Goal: Transaction & Acquisition: Obtain resource

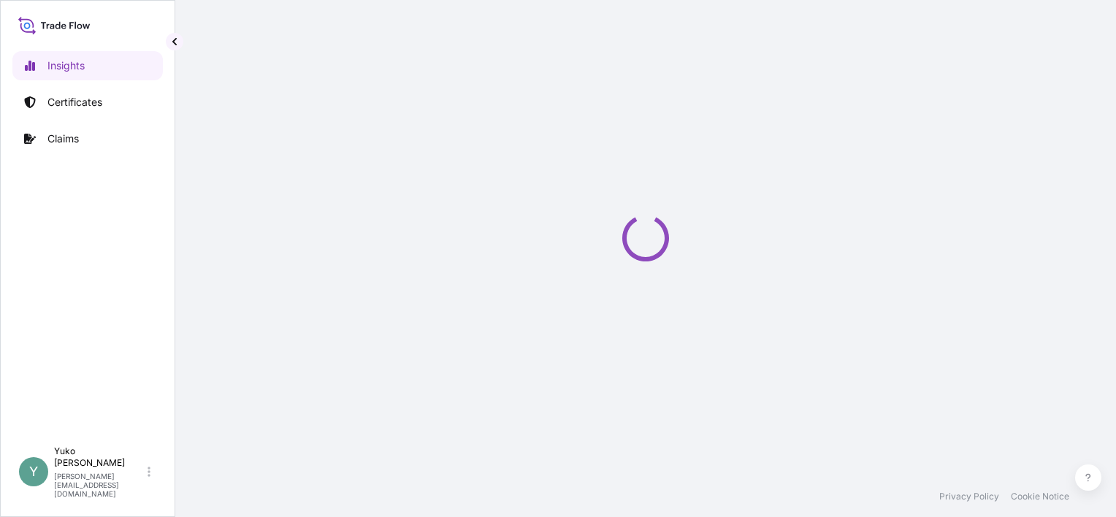
select select "2025"
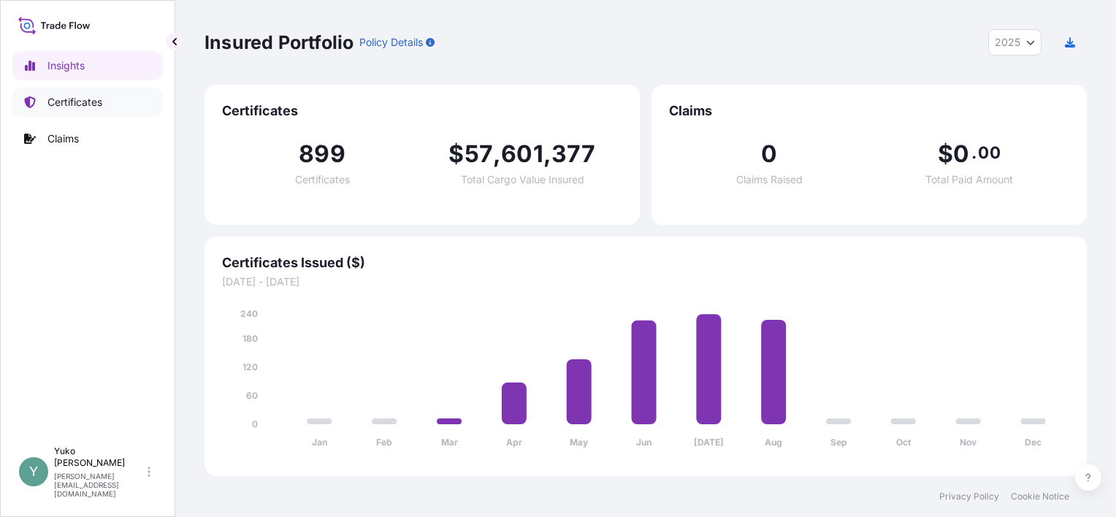
click at [91, 108] on p "Certificates" at bounding box center [74, 102] width 55 height 15
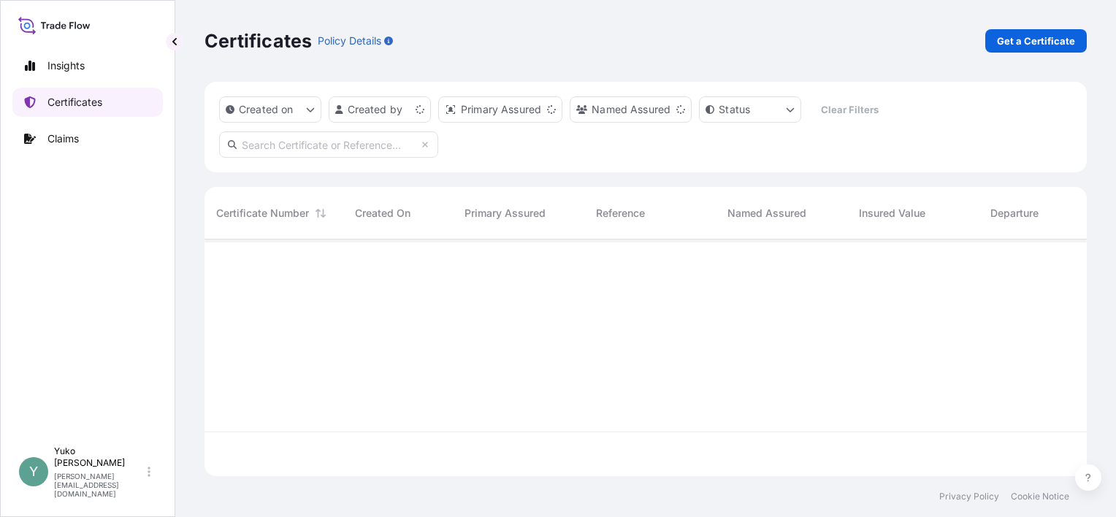
scroll to position [234, 871]
click at [1011, 45] on p "Get a Certificate" at bounding box center [1036, 41] width 78 height 15
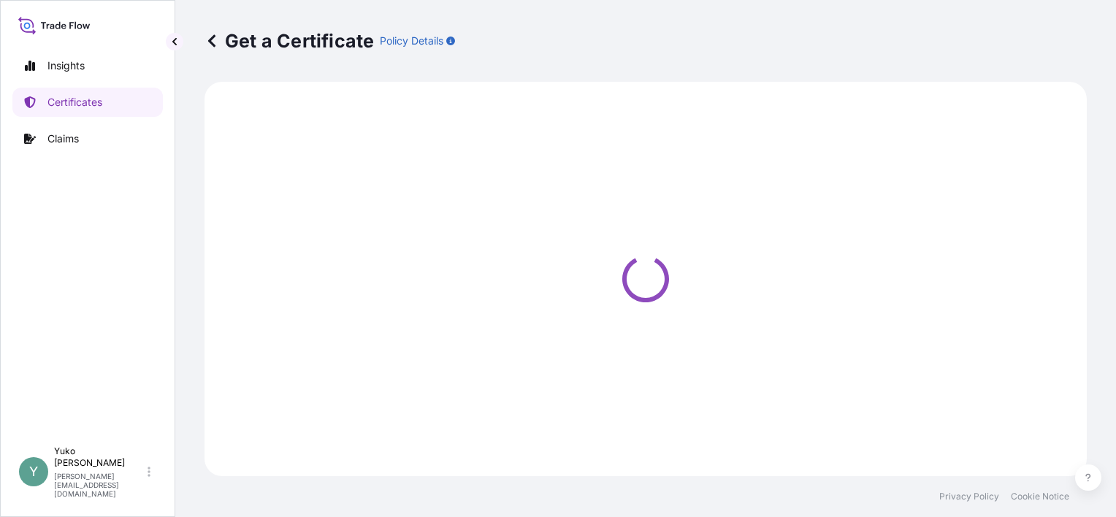
select select "Barge"
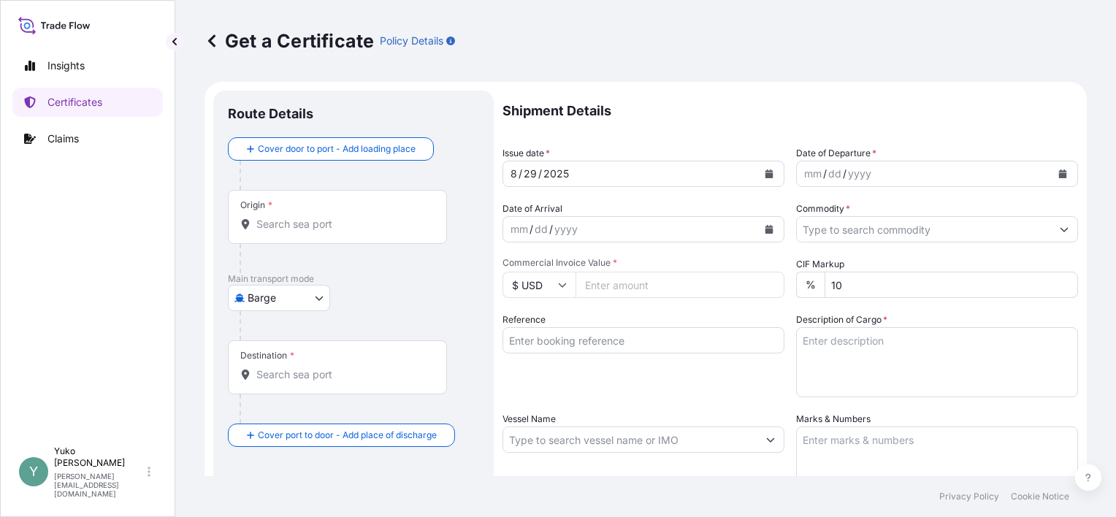
click at [294, 228] on input "Origin *" at bounding box center [342, 224] width 172 height 15
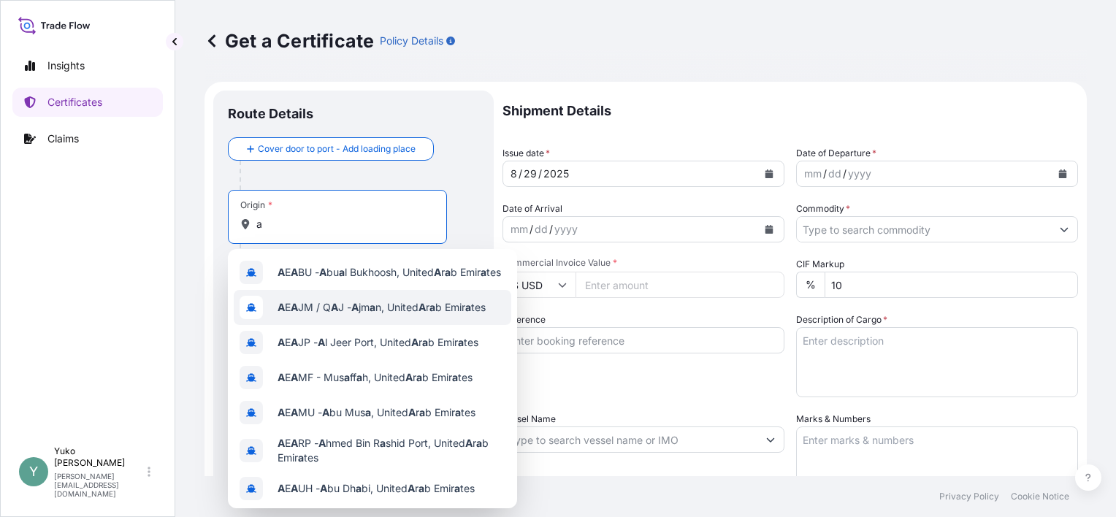
click at [289, 302] on span "A E A JM / Q A J - A jm a n, United A r a b [PERSON_NAME] a tes" at bounding box center [382, 307] width 208 height 15
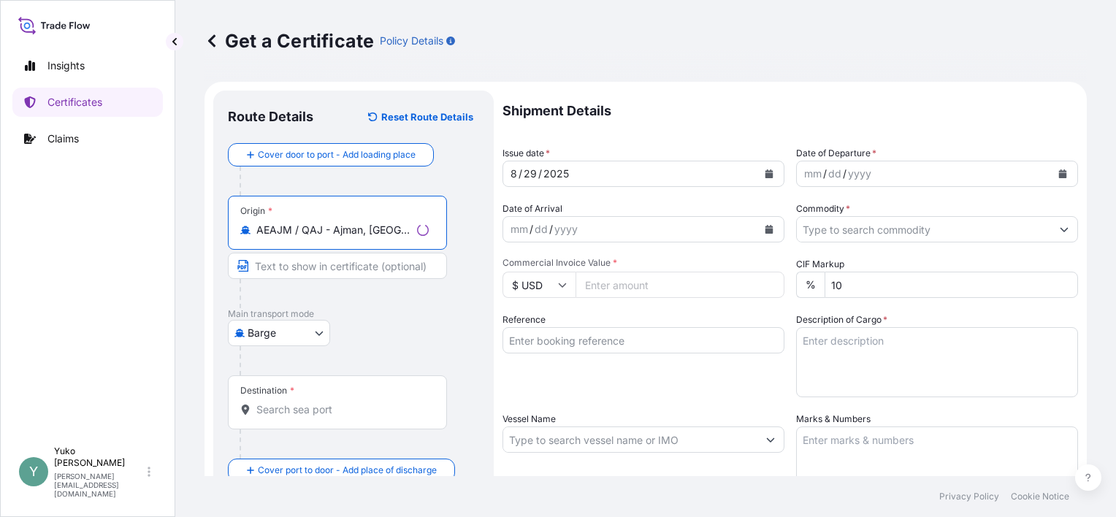
type input "AEAJM / QAJ - Ajman, [GEOGRAPHIC_DATA]"
click at [310, 329] on body "10 options available. Insights Certificates Claims Y [PERSON_NAME] [EMAIL_ADDRE…" at bounding box center [558, 258] width 1116 height 517
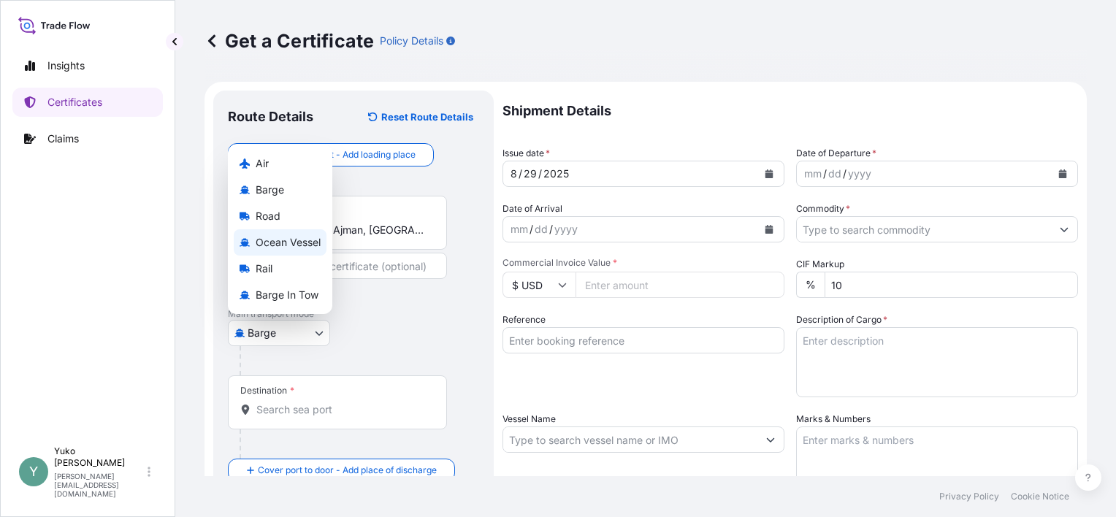
click at [314, 244] on span "Ocean Vessel" at bounding box center [288, 242] width 65 height 15
select select "Ocean Vessel"
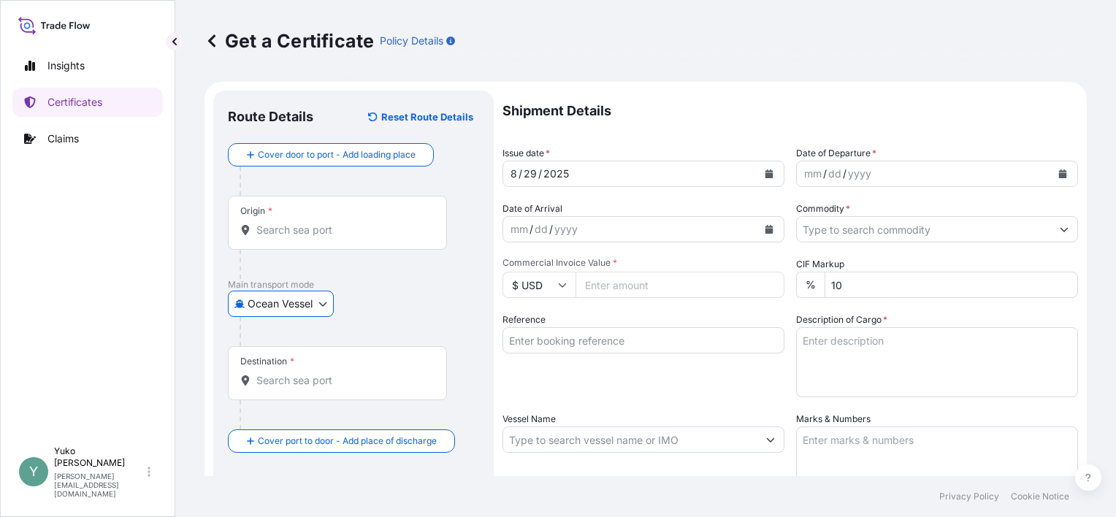
click at [353, 234] on input "Origin *" at bounding box center [342, 230] width 172 height 15
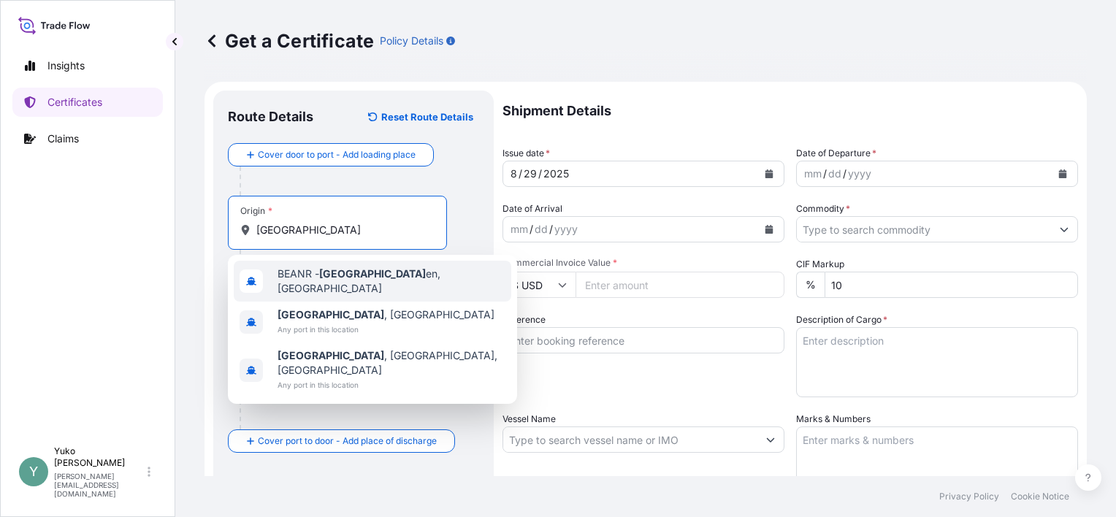
click at [366, 280] on span "BEANR - [GEOGRAPHIC_DATA] en, [GEOGRAPHIC_DATA]" at bounding box center [392, 281] width 228 height 29
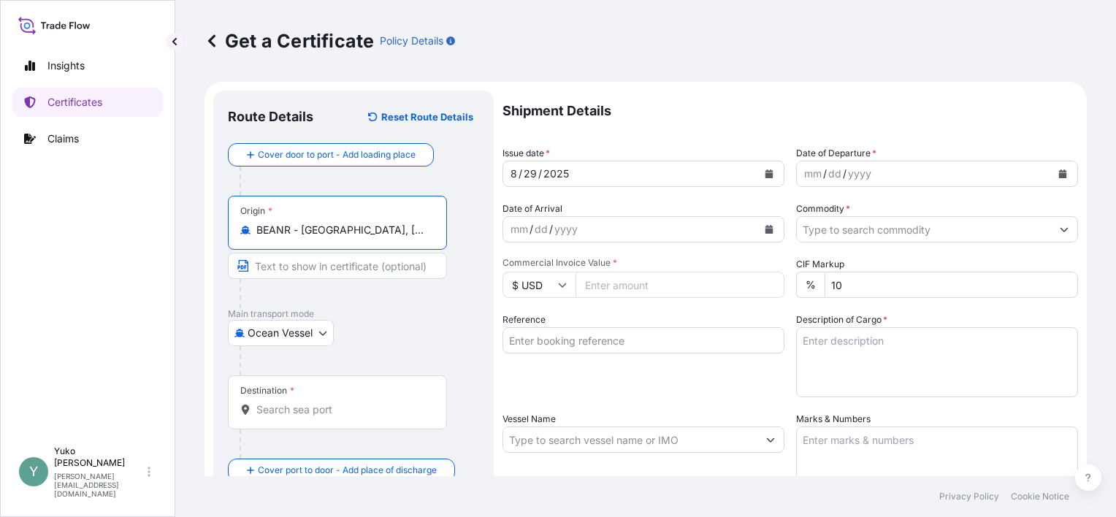
type input "BEANR - [GEOGRAPHIC_DATA], [GEOGRAPHIC_DATA]"
click at [374, 393] on div "Destination *" at bounding box center [337, 402] width 219 height 54
click at [374, 402] on input "Destination *" at bounding box center [342, 409] width 172 height 15
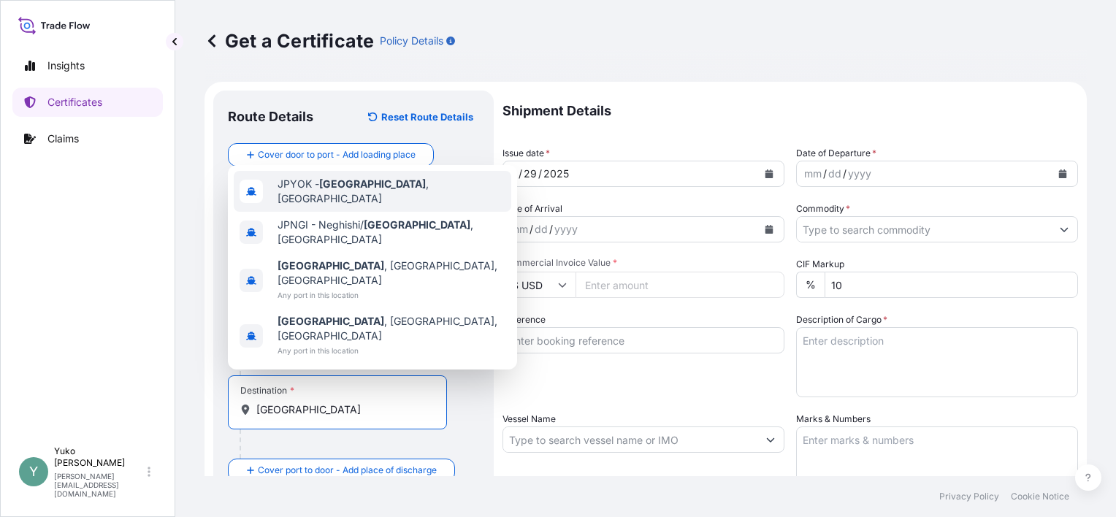
click at [398, 206] on span "JPYOK - [GEOGRAPHIC_DATA] , [GEOGRAPHIC_DATA]" at bounding box center [392, 191] width 228 height 29
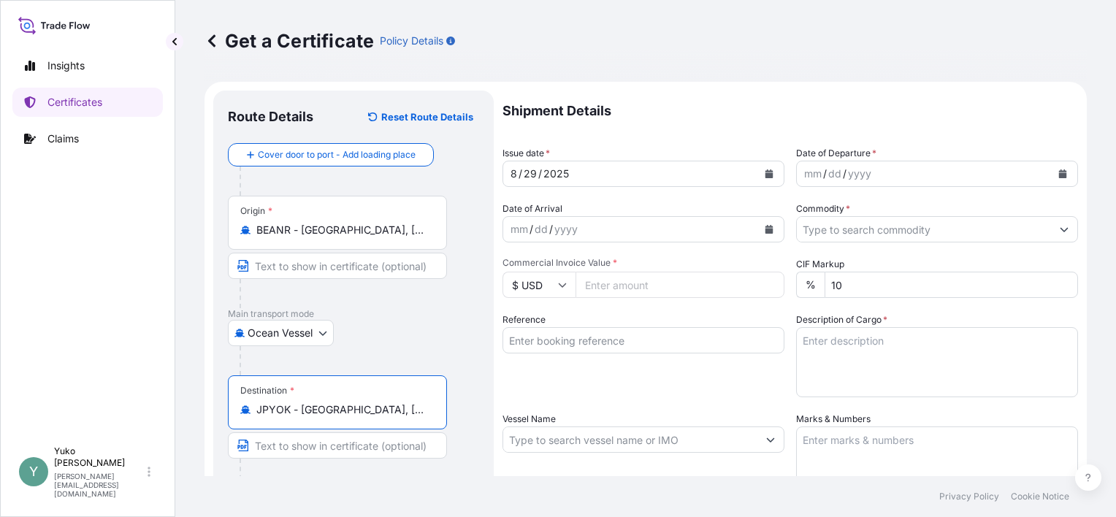
type input "JPYOK - [GEOGRAPHIC_DATA], [GEOGRAPHIC_DATA]"
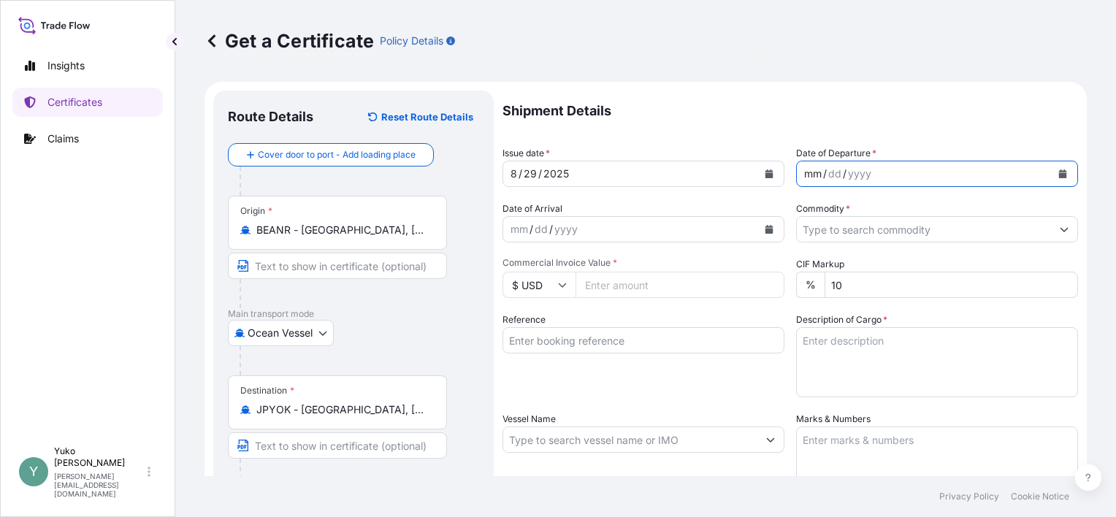
click at [923, 167] on div "mm / dd / yyyy" at bounding box center [924, 174] width 254 height 26
click at [1059, 172] on icon "Calendar" at bounding box center [1063, 173] width 8 height 9
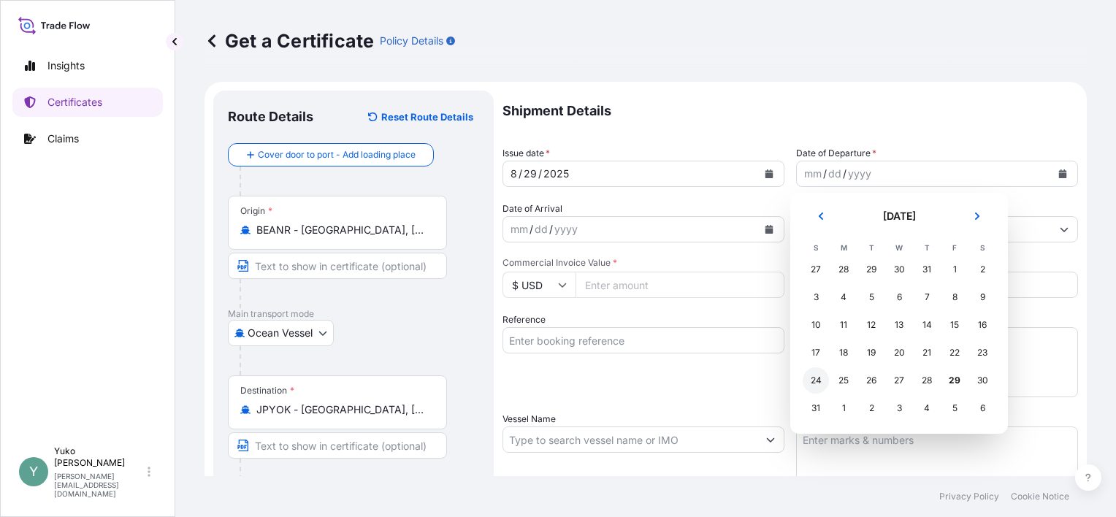
click at [815, 380] on div "24" at bounding box center [816, 380] width 26 height 26
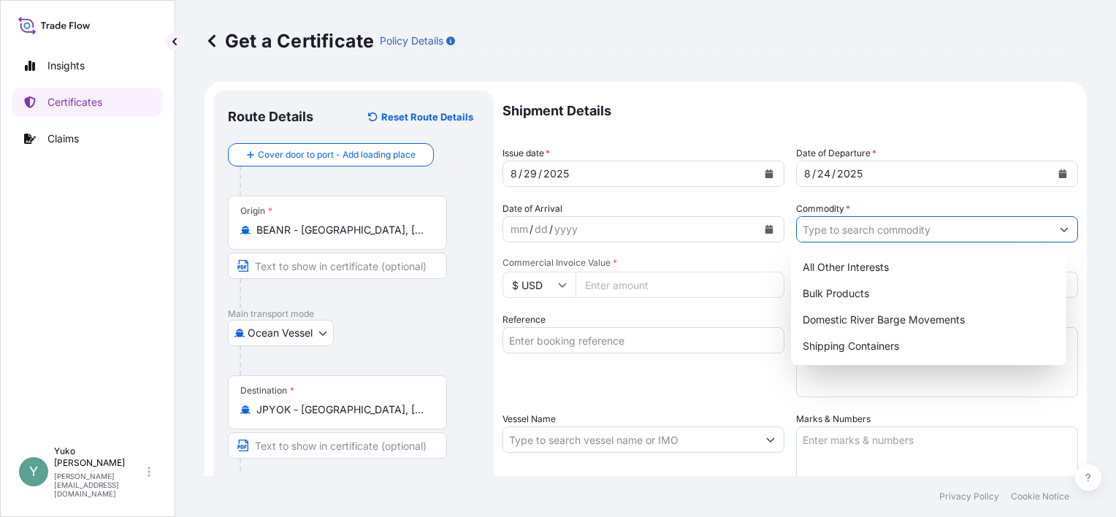
click at [900, 229] on input "Commodity *" at bounding box center [924, 229] width 254 height 26
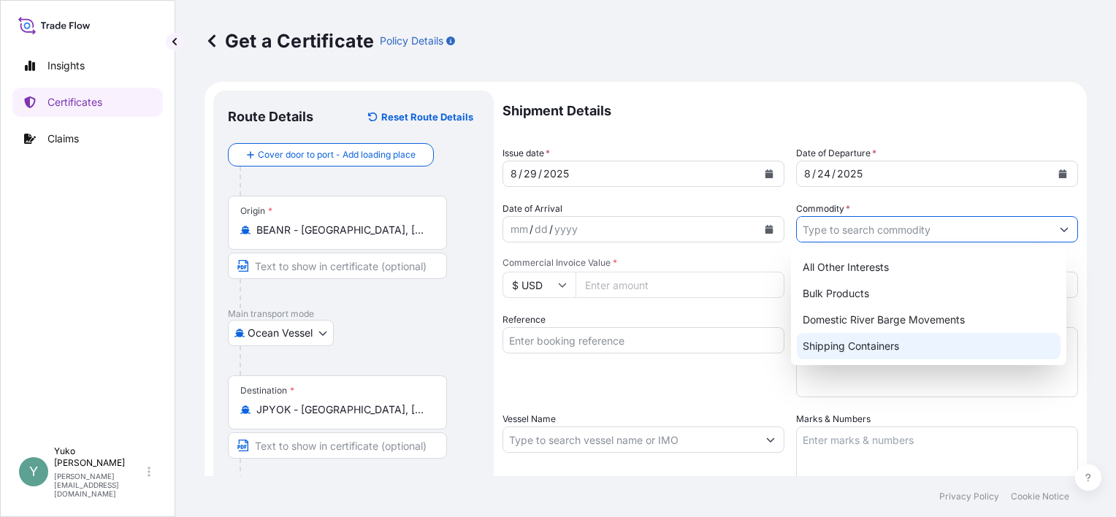
click at [884, 342] on div "Shipping Containers" at bounding box center [929, 346] width 264 height 26
type input "Shipping Containers"
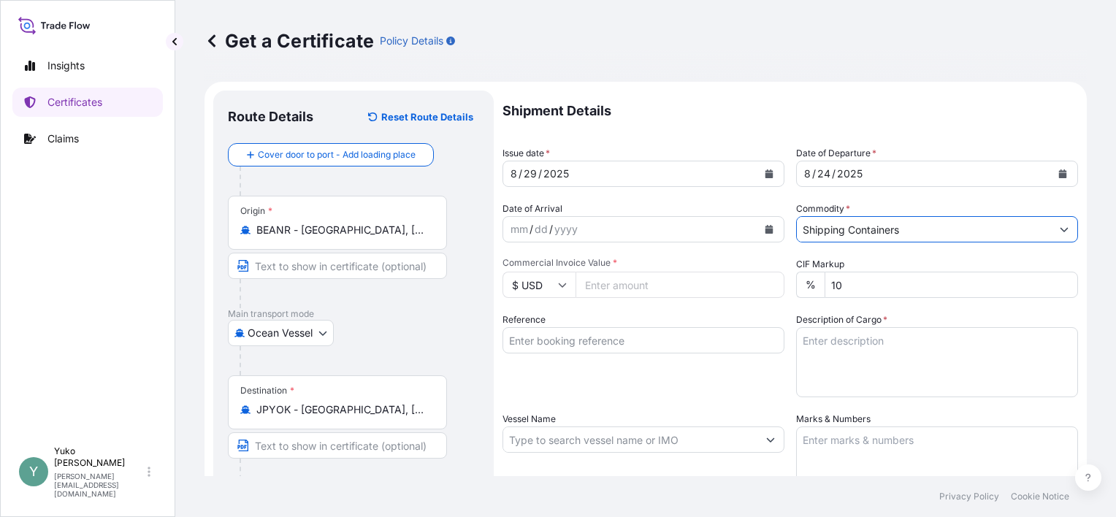
click at [559, 283] on icon at bounding box center [562, 284] width 9 height 9
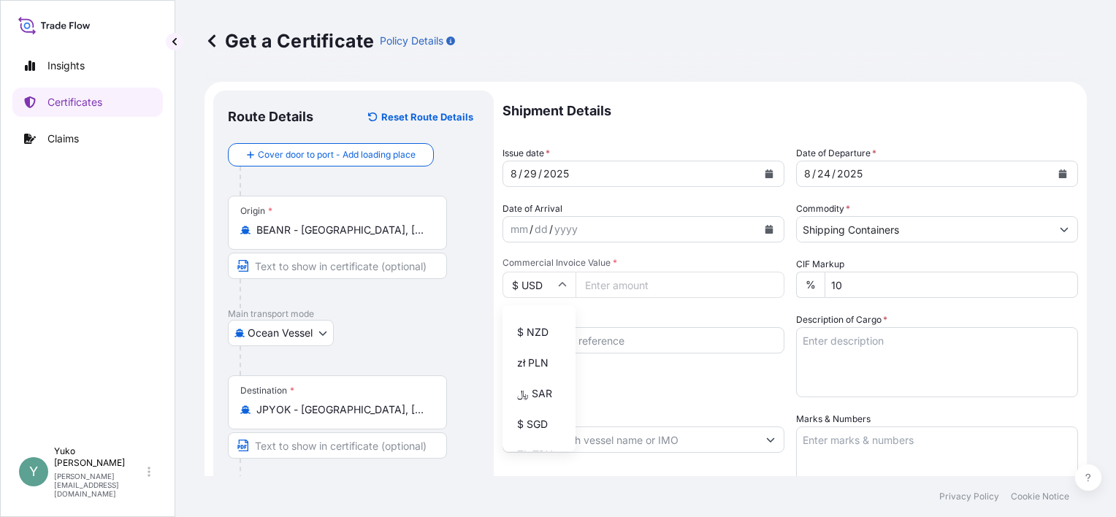
scroll to position [318, 0]
click at [543, 326] on div "¥ JPY" at bounding box center [538, 313] width 61 height 28
type input "¥ JPY"
click at [613, 276] on input "Commercial Invoice Value *" at bounding box center [679, 285] width 209 height 26
type input "2579"
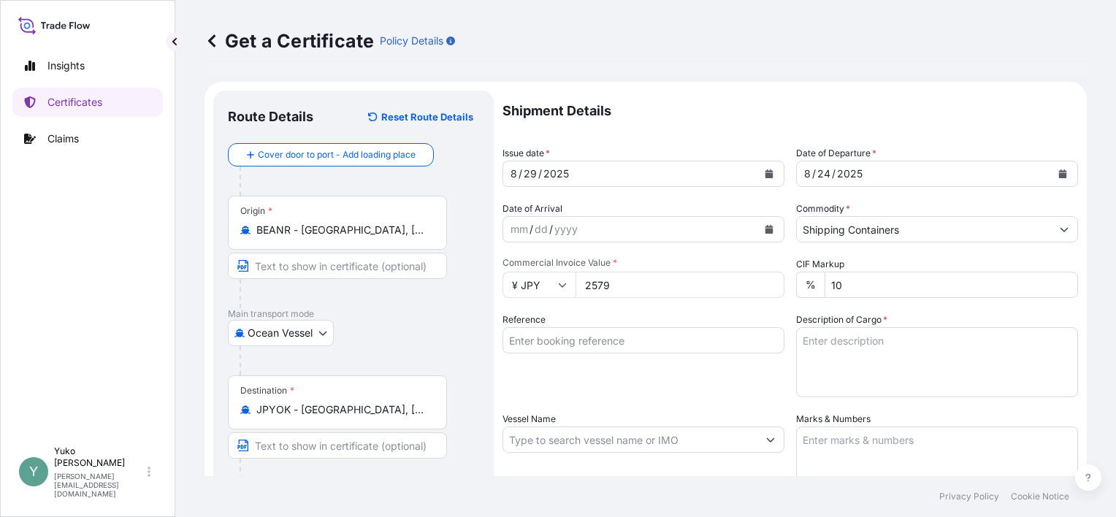
click at [917, 359] on textarea "Description of Cargo *" at bounding box center [937, 362] width 282 height 70
click at [610, 334] on input "Reference" at bounding box center [643, 340] width 282 height 26
paste input "ANR/YOK/09596"
type input "ANR/YOK/09596"
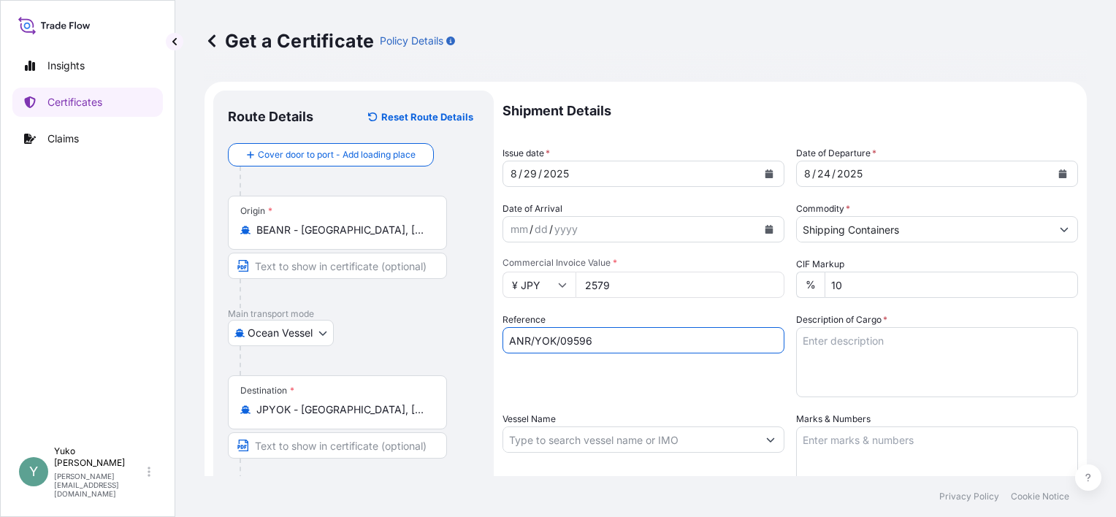
click at [843, 342] on textarea "Description of Cargo *" at bounding box center [937, 362] width 282 height 70
click at [832, 339] on textarea "Description of Cargo *" at bounding box center [937, 362] width 282 height 70
paste textarea "502506000785"
type textarea "502506000785"
drag, startPoint x: 853, startPoint y: 343, endPoint x: 757, endPoint y: 384, distance: 104.7
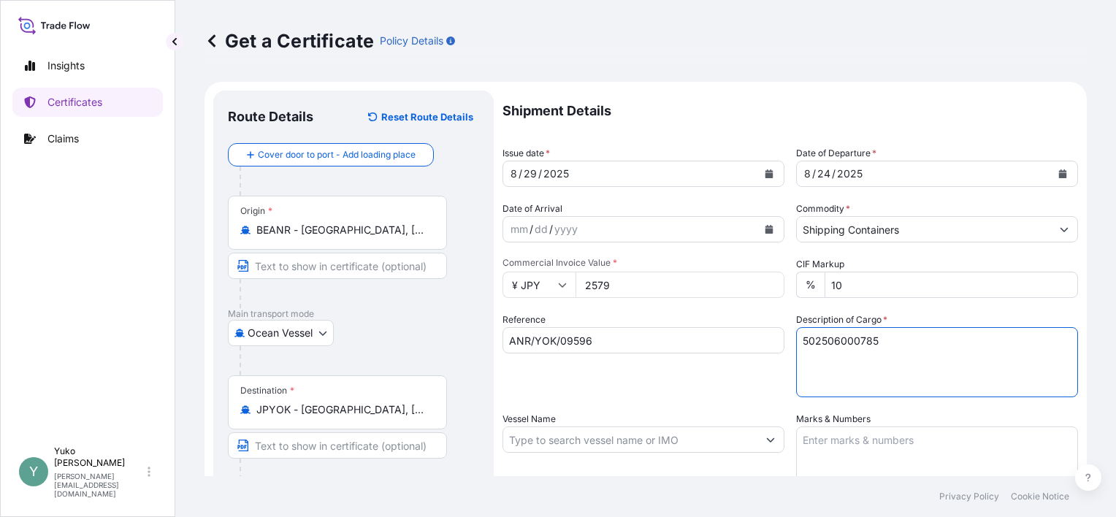
click at [752, 347] on div "Shipment Details Issue date * [DATE] Date of Departure * [DATE] Date of Arrival…" at bounding box center [789, 446] width 575 height 711
click at [816, 444] on textarea "Marks & Numbers" at bounding box center [937, 462] width 282 height 73
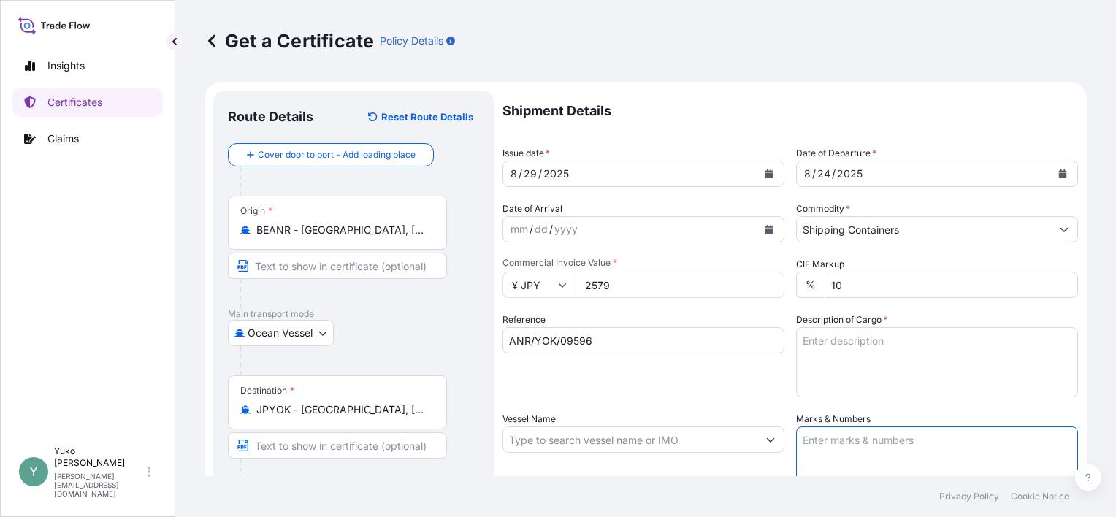
paste textarea "502506000785"
type textarea "502506000785"
click at [856, 339] on textarea "Description of Cargo *" at bounding box center [937, 362] width 282 height 70
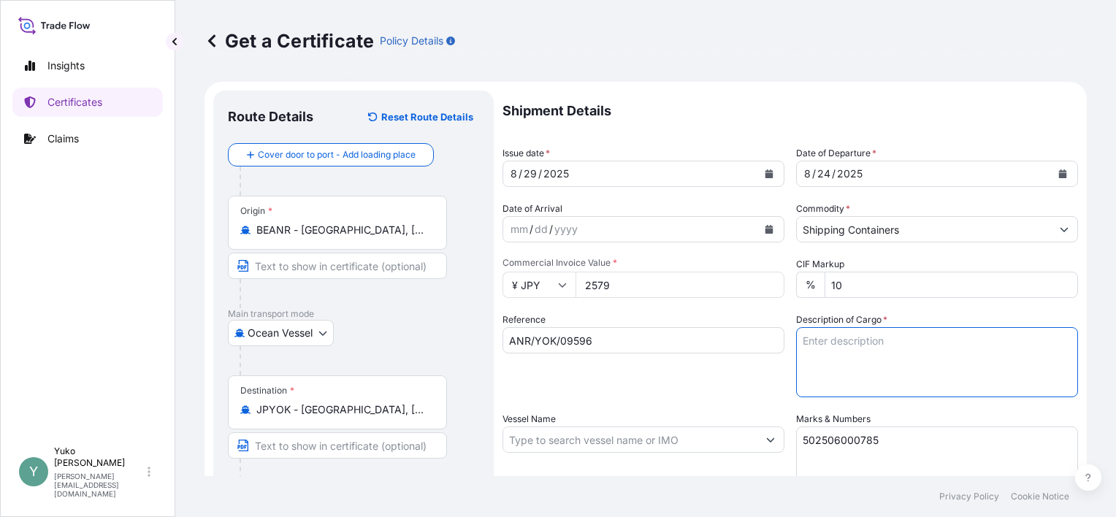
paste textarea "SENSOMER CI-50 POLYMER"
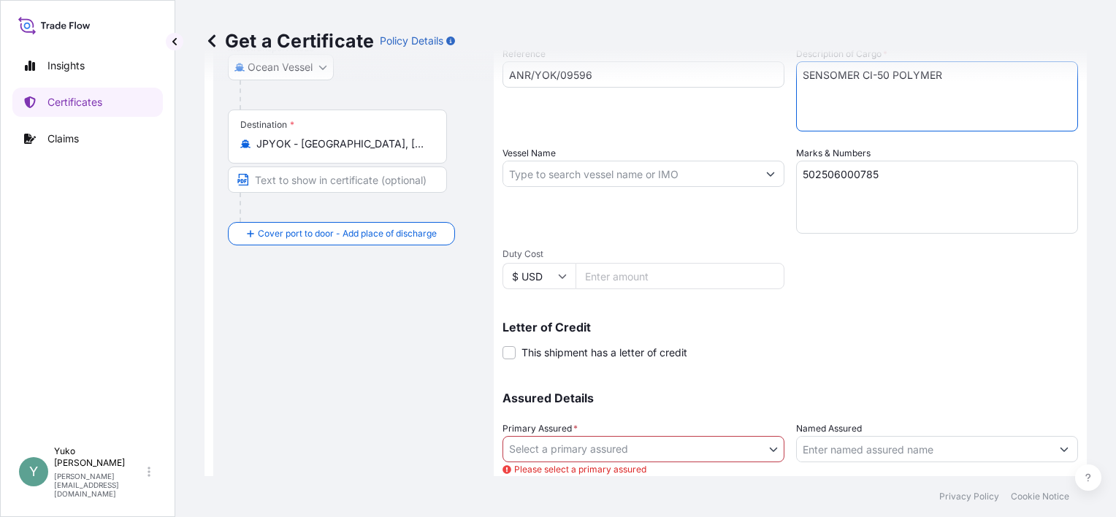
scroll to position [292, 0]
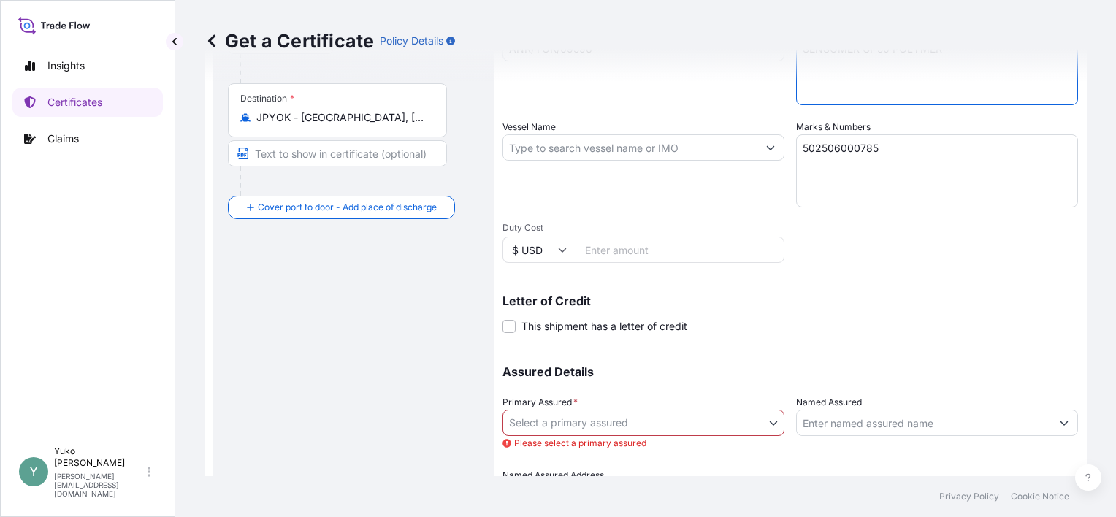
type textarea "SENSOMER CI-50 POLYMER"
click at [768, 422] on body "Insights Certificates Claims Y [PERSON_NAME] [EMAIL_ADDRESS][DOMAIN_NAME] Get a…" at bounding box center [558, 258] width 1116 height 517
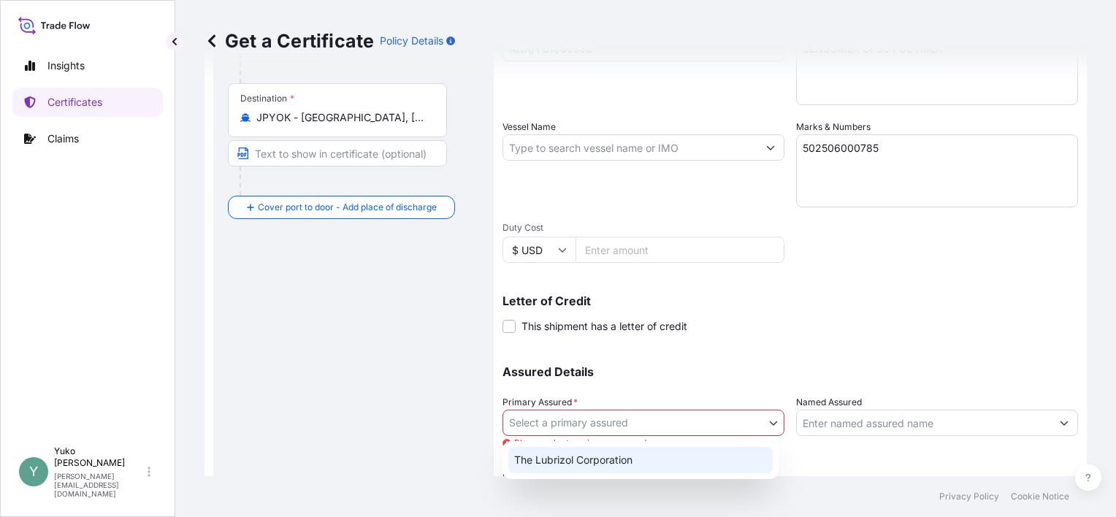
click at [660, 454] on div "The Lubrizol Corporation" at bounding box center [640, 460] width 264 height 26
select select "31566"
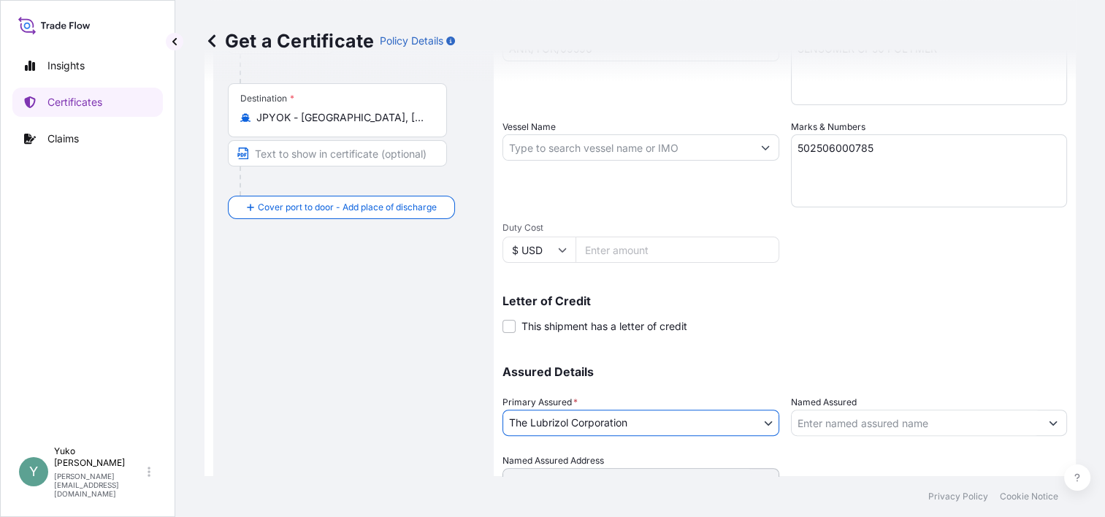
click at [850, 421] on input "Named Assured" at bounding box center [916, 423] width 249 height 26
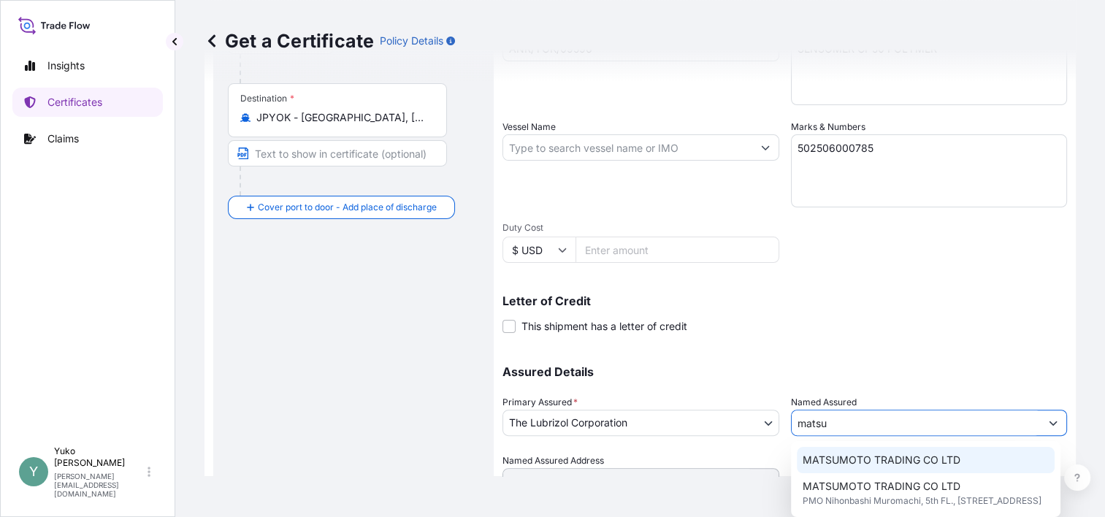
click at [903, 470] on div "MATSUMOTO TRADING CO LTD" at bounding box center [926, 460] width 258 height 26
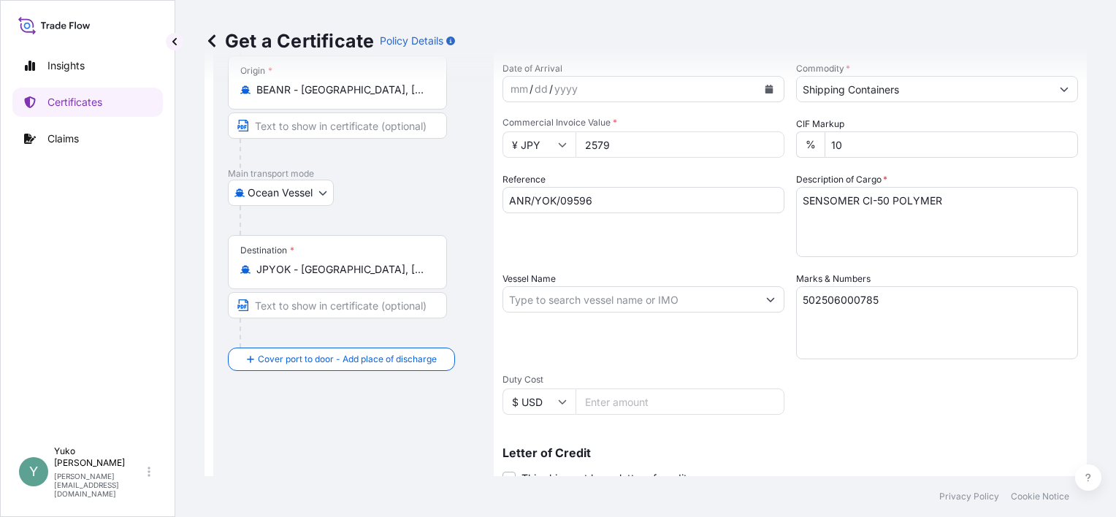
scroll to position [67, 0]
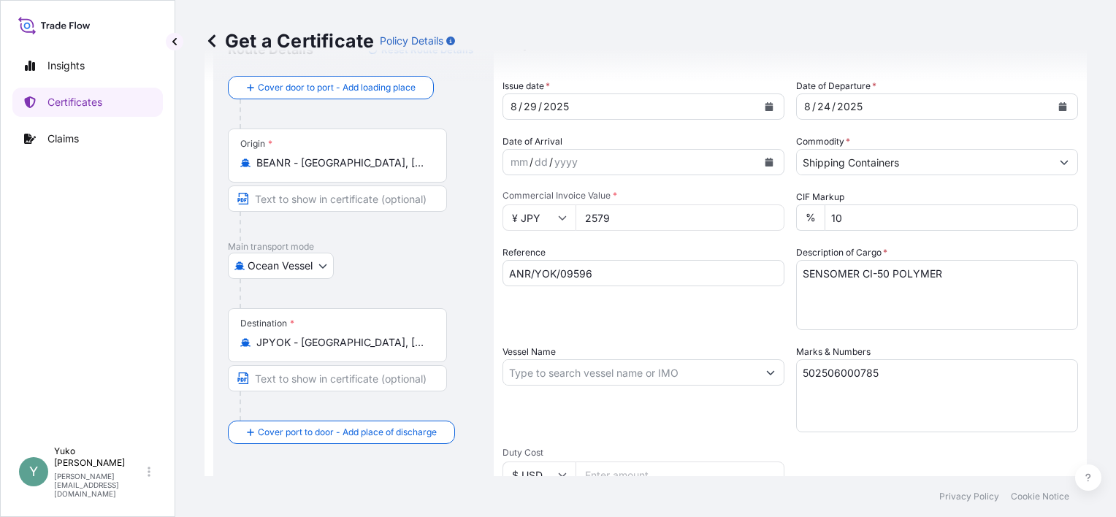
type input "MATSUMOTO TRADING CO LTD"
drag, startPoint x: 627, startPoint y: 216, endPoint x: 497, endPoint y: 221, distance: 130.1
click at [497, 221] on form "Route Details Reset Route Details Cover door to port - Add loading place Place …" at bounding box center [645, 392] width 882 height 754
type input "1361712"
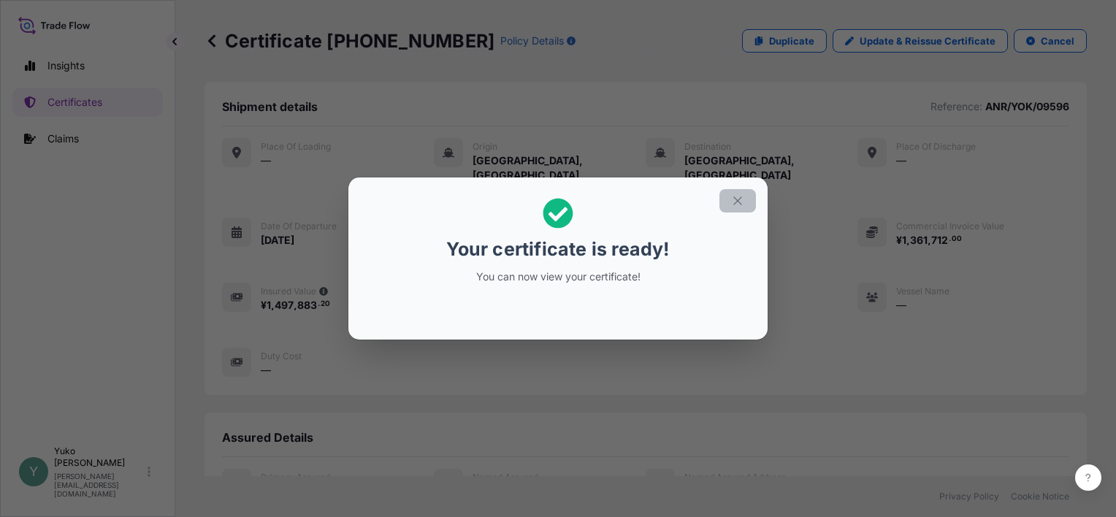
click at [735, 197] on icon "button" at bounding box center [737, 200] width 13 height 13
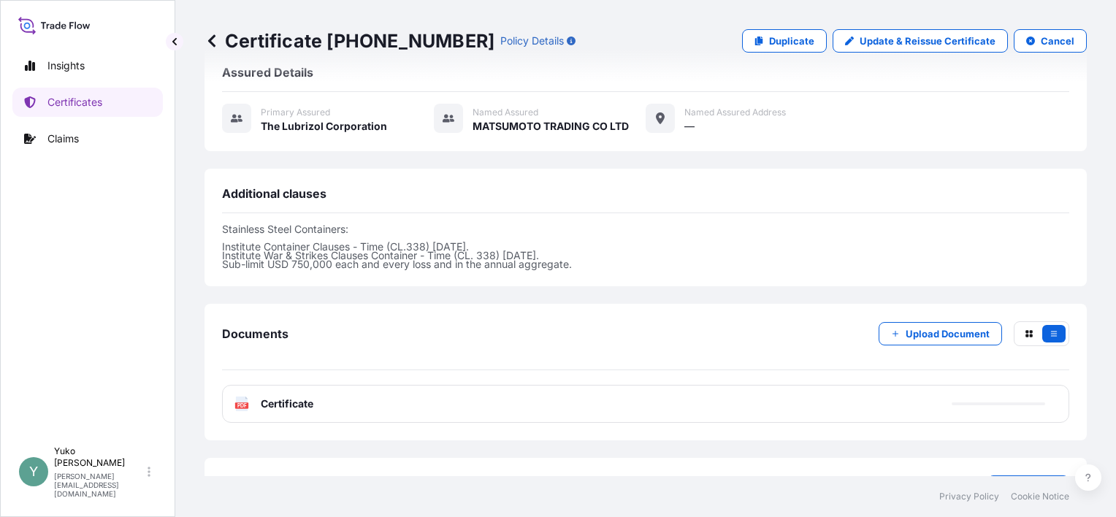
scroll to position [400, 0]
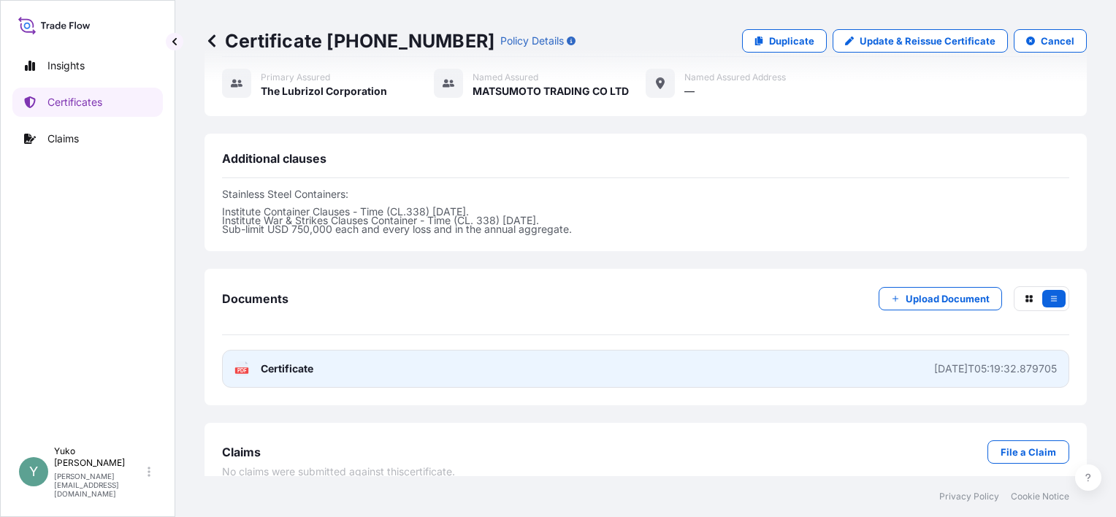
click at [934, 361] on div "[DATE]T05:19:32.879705" at bounding box center [995, 368] width 123 height 15
